Goal: Transaction & Acquisition: Purchase product/service

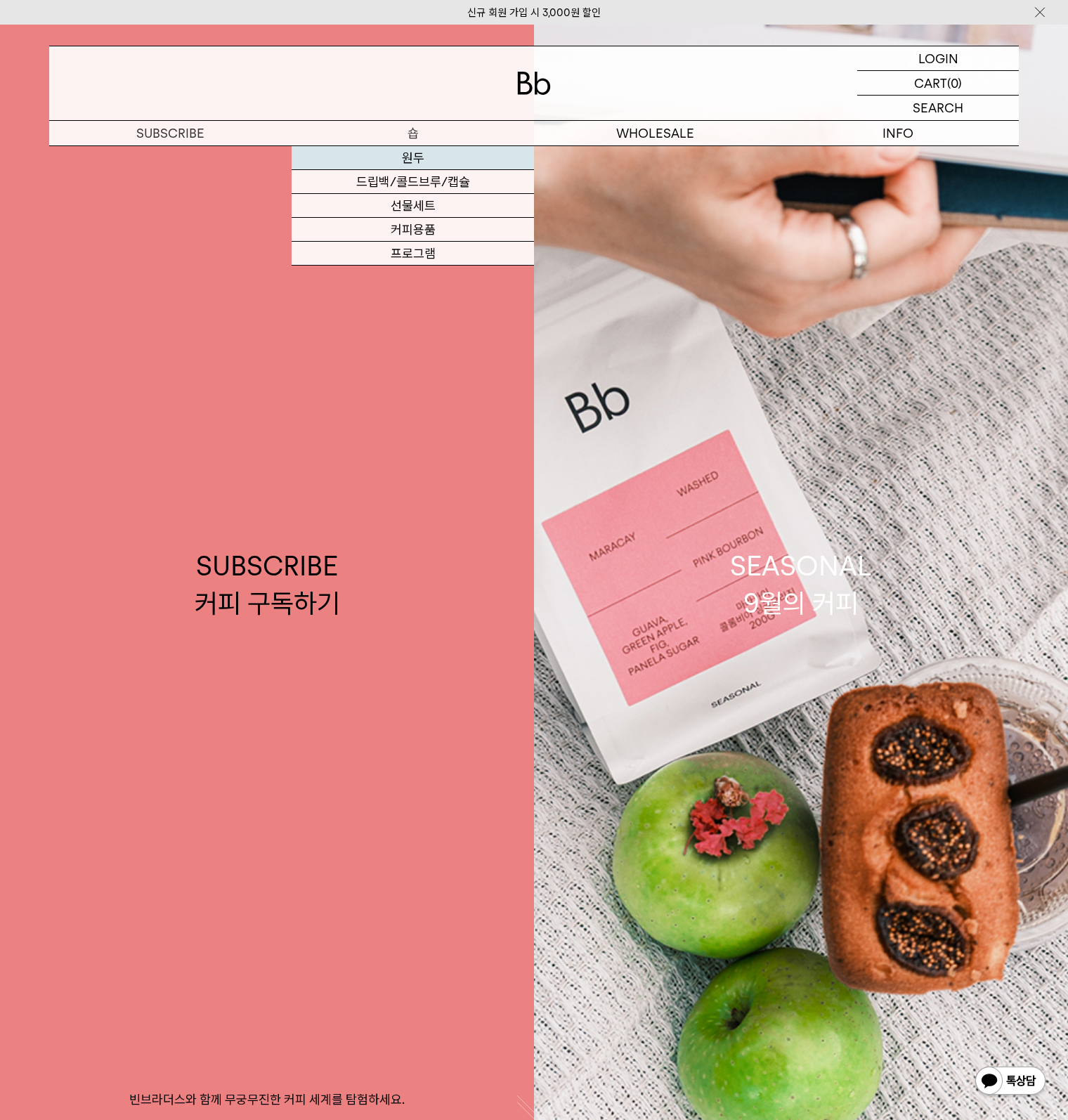
click at [412, 161] on link "원두" at bounding box center [413, 158] width 242 height 24
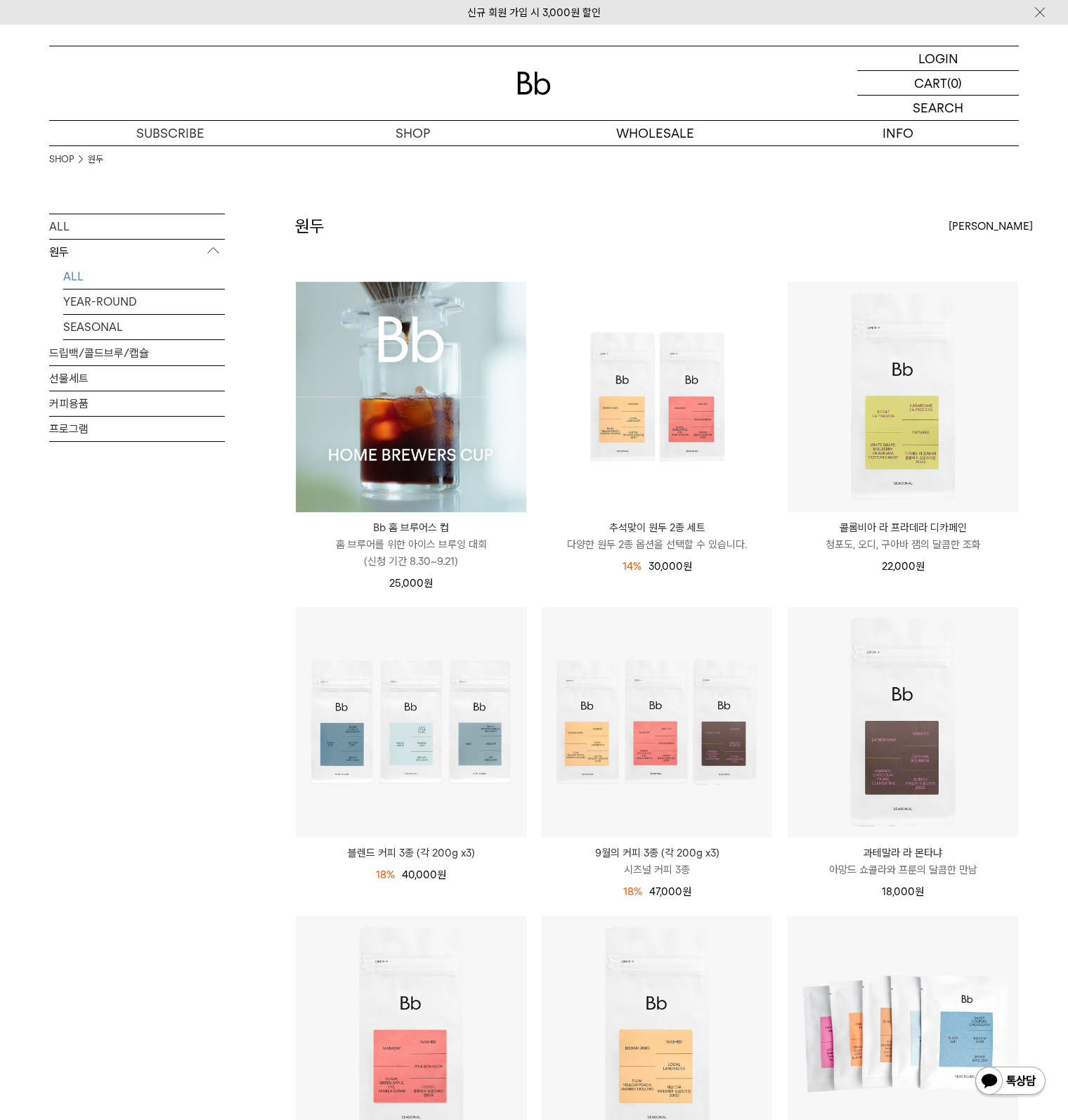
click at [449, 409] on img at bounding box center [411, 397] width 230 height 231
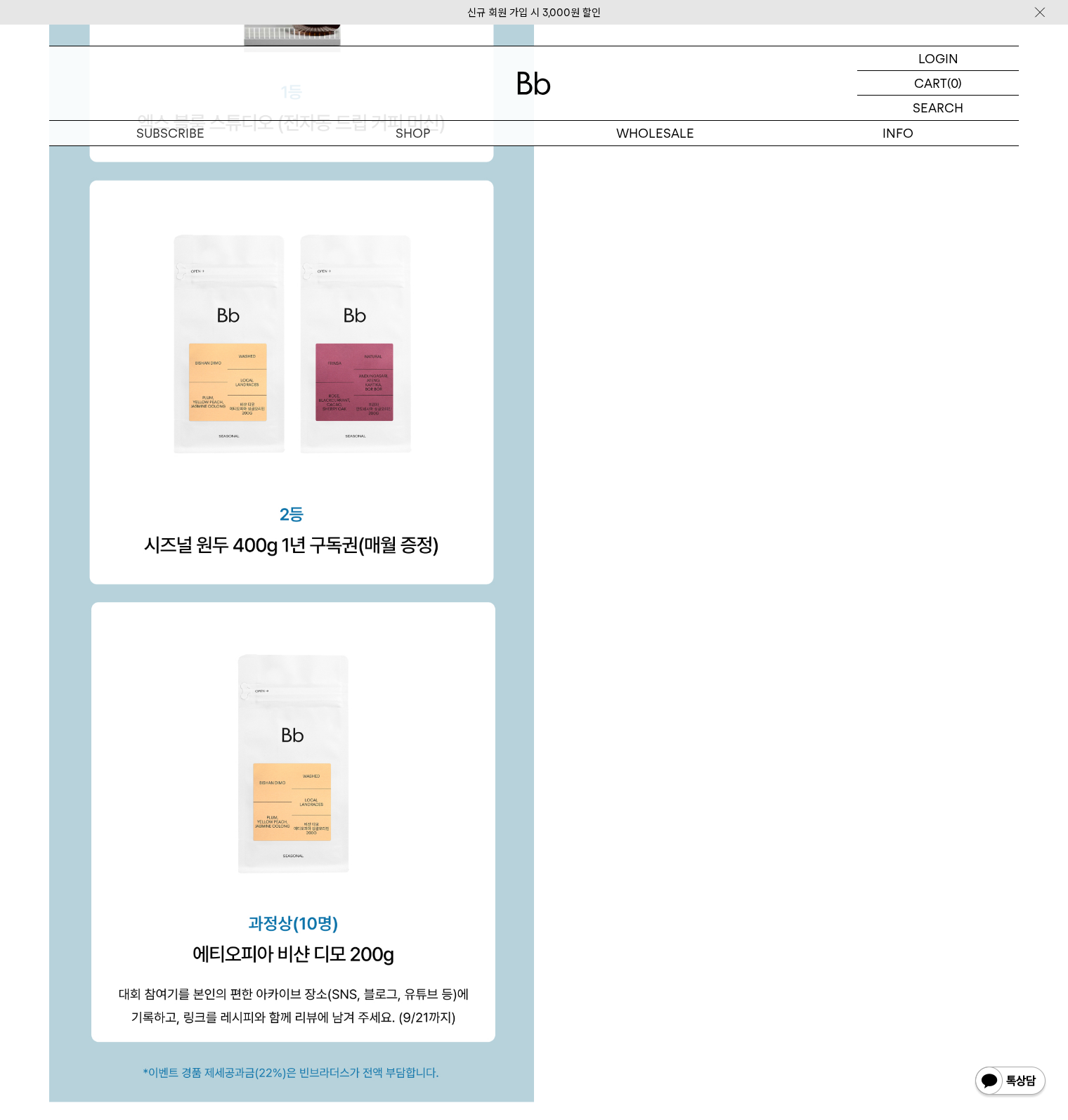
scroll to position [5130, 0]
